Goal: Browse casually

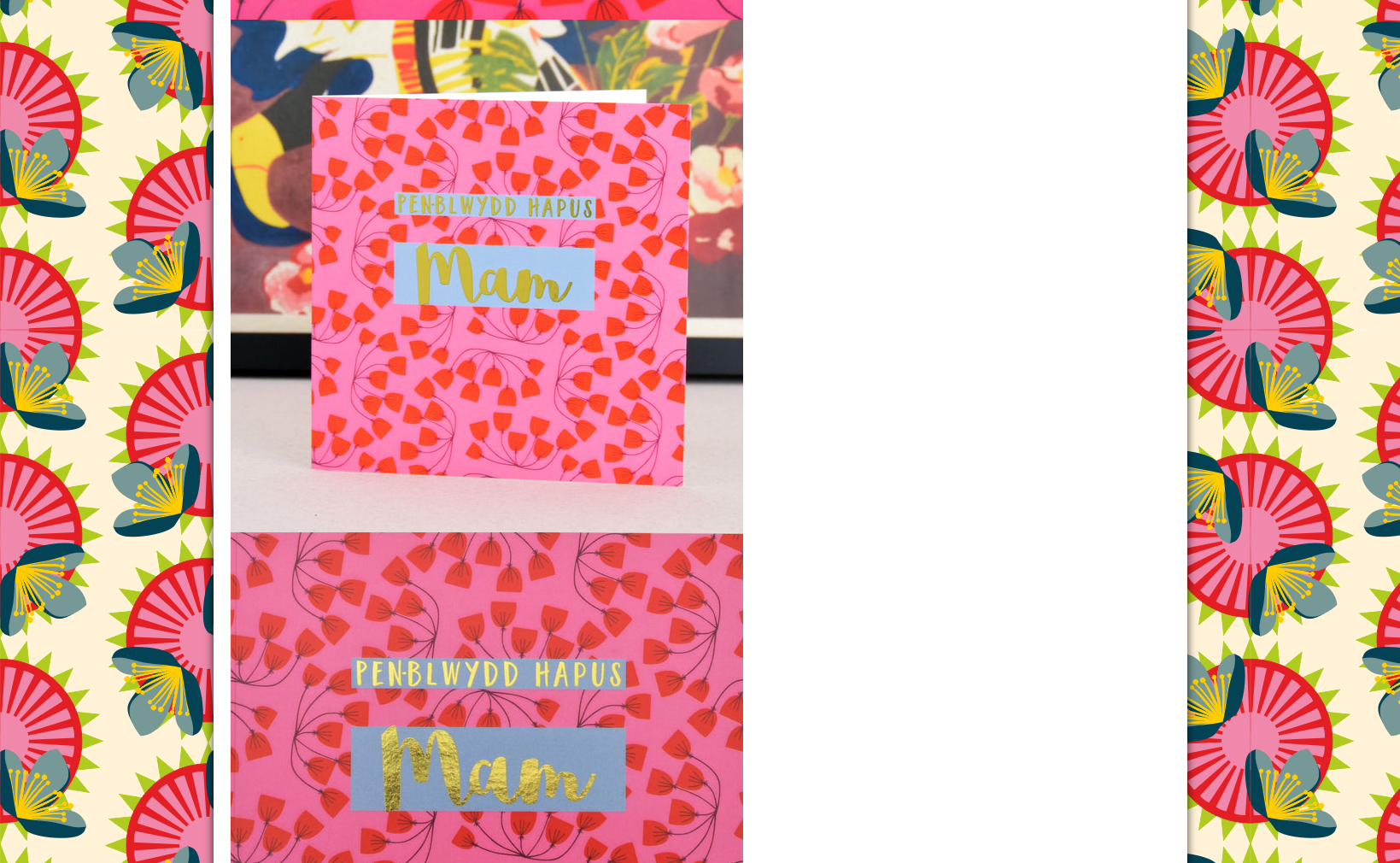
scroll to position [2589, 0]
